Goal: Task Accomplishment & Management: Use online tool/utility

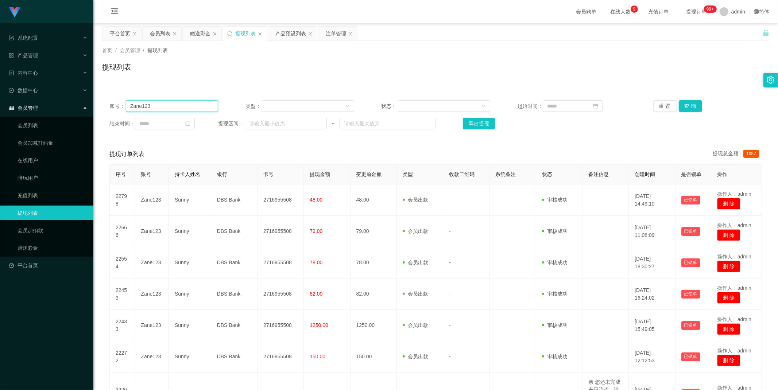
click at [196, 102] on input "Zane123" at bounding box center [172, 106] width 92 height 12
paste input "Jo"
type input "Joe123"
click at [694, 108] on button "查 询" at bounding box center [690, 106] width 23 height 12
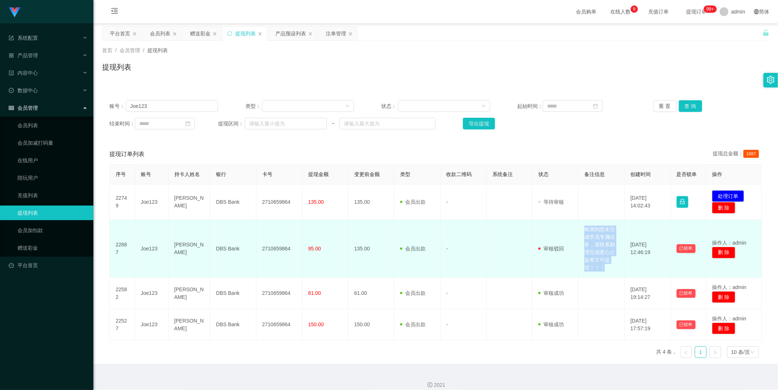
drag, startPoint x: 581, startPoint y: 227, endPoint x: 607, endPoint y: 268, distance: 48.4
click at [607, 268] on td "检测到您未完成学员专属任务，请联系助理完成爱心公益单方可提现！！！" at bounding box center [601, 249] width 46 height 58
copy td "检测到您未完成学员专属任务，请联系助理完成爱心公益单方可提现！！！"
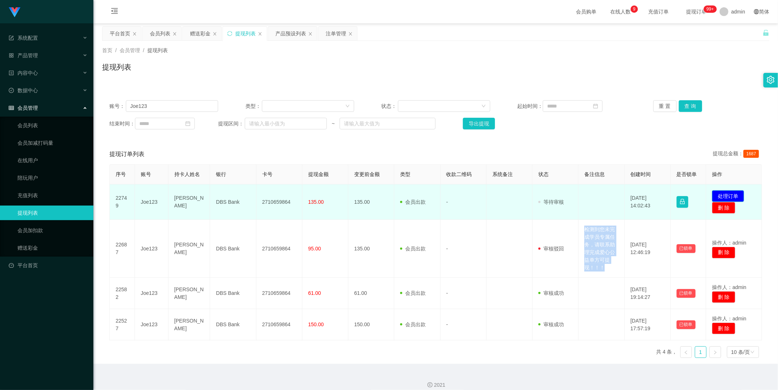
click at [722, 195] on button "处理订单" at bounding box center [728, 196] width 32 height 12
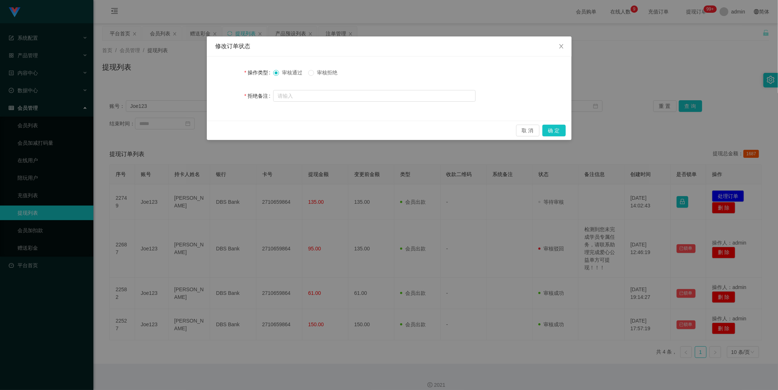
click at [327, 72] on span "审核拒绝" at bounding box center [327, 73] width 26 height 6
click at [321, 95] on input "text" at bounding box center [374, 96] width 202 height 12
paste input "检测到您未完成学员专属任务，请联系助理完成爱心公益单方可提现！！！"
type input "检测到您未完成学员专属任务，请联系助理完成爱心公益单方可提现！！！"
click at [562, 132] on button "确 定" at bounding box center [553, 131] width 23 height 12
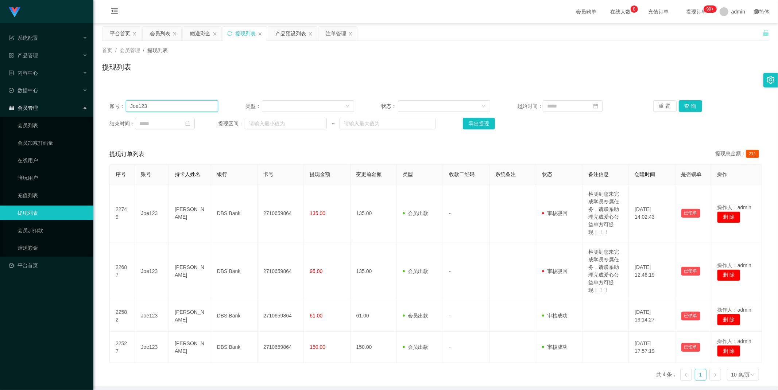
click at [179, 109] on input "Joe123" at bounding box center [172, 106] width 92 height 12
paste input "98893821"
type input "98893821"
click at [197, 34] on div "赠送彩金" at bounding box center [200, 34] width 20 height 14
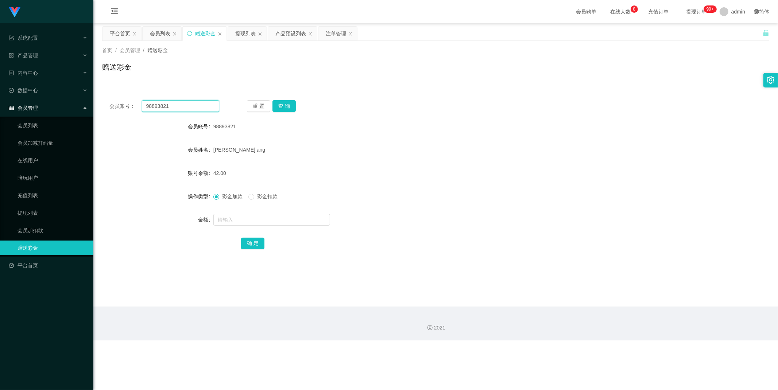
click at [179, 104] on input "98893821" at bounding box center [181, 106] width 78 height 12
click at [285, 105] on button "查 询" at bounding box center [283, 106] width 23 height 12
click at [284, 102] on button "查 询" at bounding box center [283, 106] width 23 height 12
click at [185, 105] on input "98893821" at bounding box center [181, 106] width 78 height 12
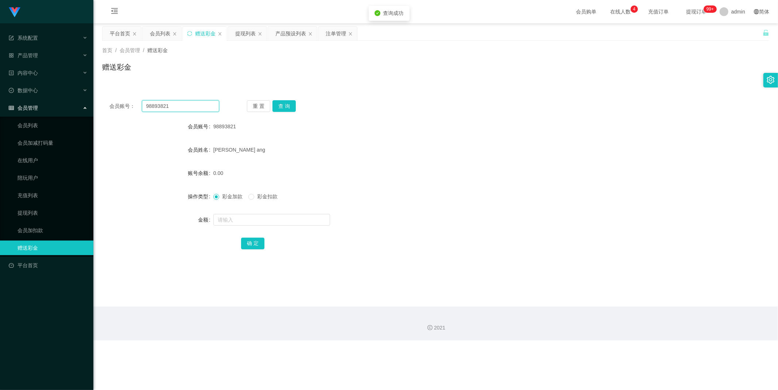
click at [185, 105] on input "98893821" at bounding box center [181, 106] width 78 height 12
click at [245, 34] on div "提现列表" at bounding box center [245, 34] width 20 height 14
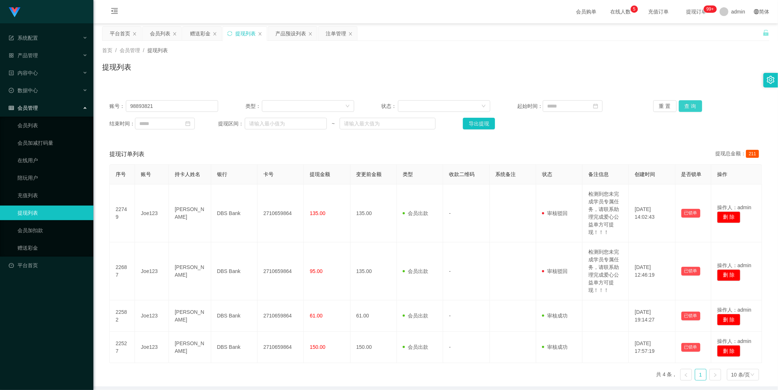
click at [693, 109] on button "查 询" at bounding box center [690, 106] width 23 height 12
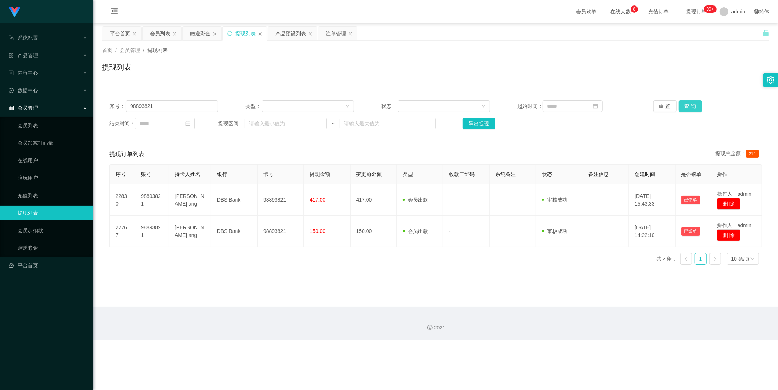
click at [694, 106] on button "查 询" at bounding box center [690, 106] width 23 height 12
click at [184, 105] on input "98893821" at bounding box center [172, 106] width 92 height 12
click at [196, 31] on div "赠送彩金" at bounding box center [200, 34] width 20 height 14
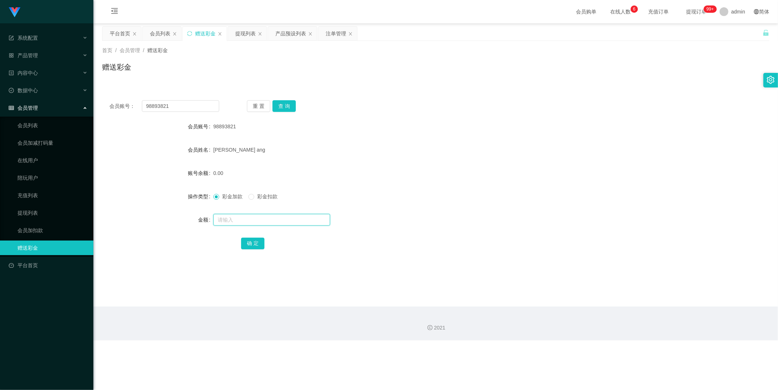
click at [240, 214] on input "text" at bounding box center [271, 220] width 117 height 12
type input "38"
drag, startPoint x: 247, startPoint y: 239, endPoint x: 252, endPoint y: 238, distance: 5.2
click at [247, 239] on button "确 定" at bounding box center [252, 244] width 23 height 12
